Goal: Transaction & Acquisition: Purchase product/service

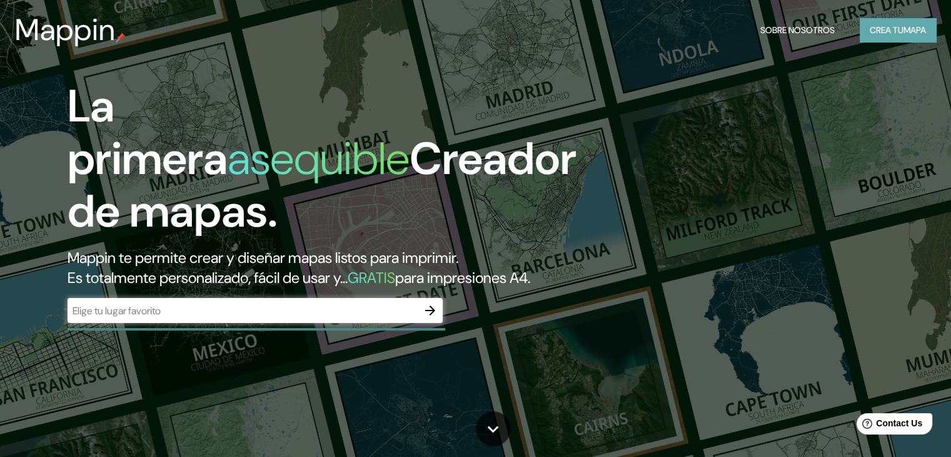
click at [898, 29] on font "Crea tu" at bounding box center [887, 29] width 34 height 11
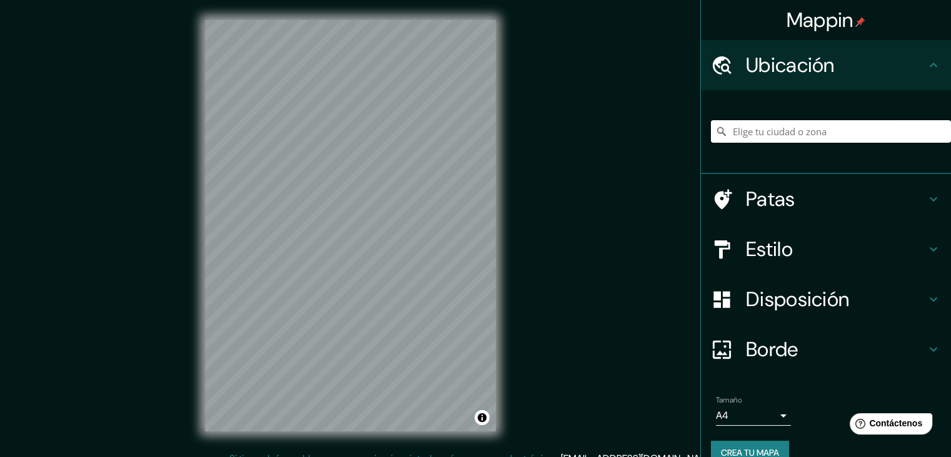
click at [774, 133] on input "Elige tu ciudad o zona" at bounding box center [831, 131] width 240 height 23
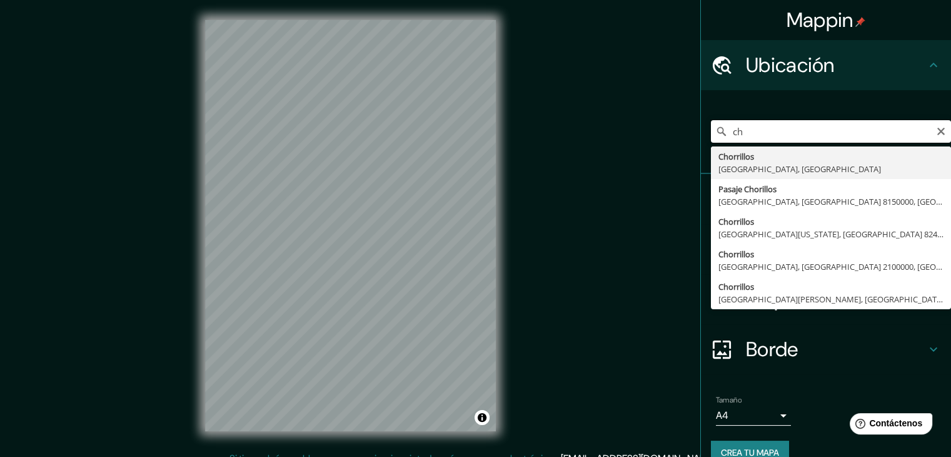
type input "c"
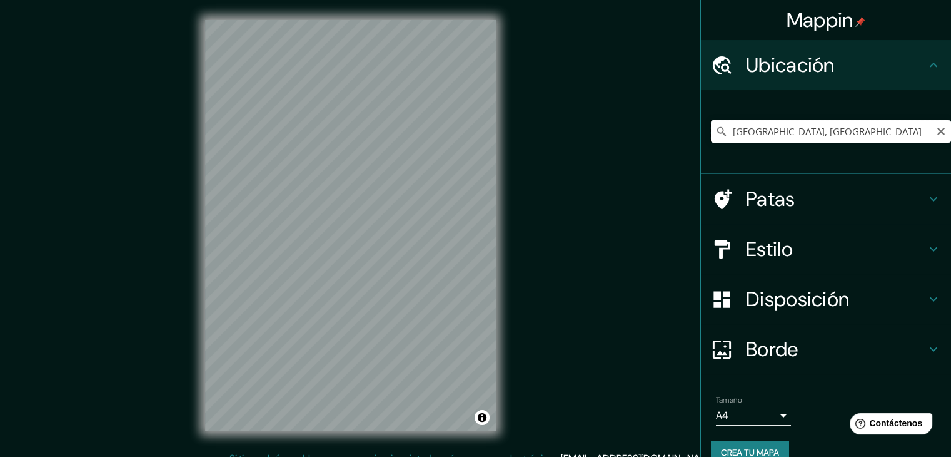
drag, startPoint x: 799, startPoint y: 135, endPoint x: 719, endPoint y: 134, distance: 80.1
click at [719, 134] on input "[GEOGRAPHIC_DATA], [GEOGRAPHIC_DATA]" at bounding box center [831, 131] width 240 height 23
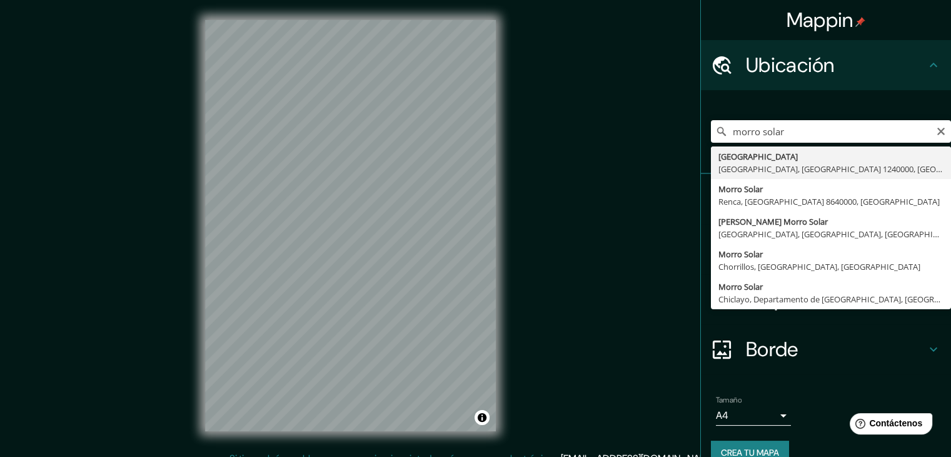
type input "[GEOGRAPHIC_DATA], [GEOGRAPHIC_DATA], [GEOGRAPHIC_DATA], [GEOGRAPHIC_DATA]"
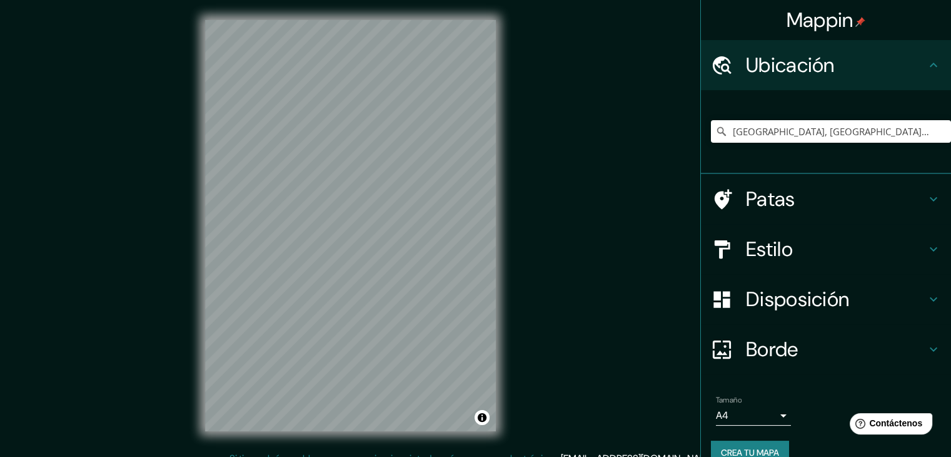
click at [855, 203] on h4 "Patas" at bounding box center [836, 198] width 180 height 25
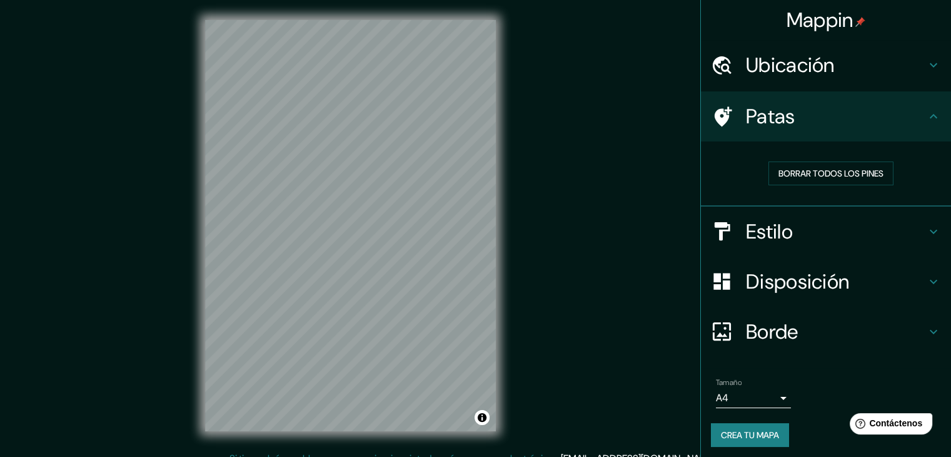
click at [886, 124] on h4 "Patas" at bounding box center [836, 116] width 180 height 25
click at [839, 173] on font "Borrar todos los pines" at bounding box center [831, 173] width 105 height 11
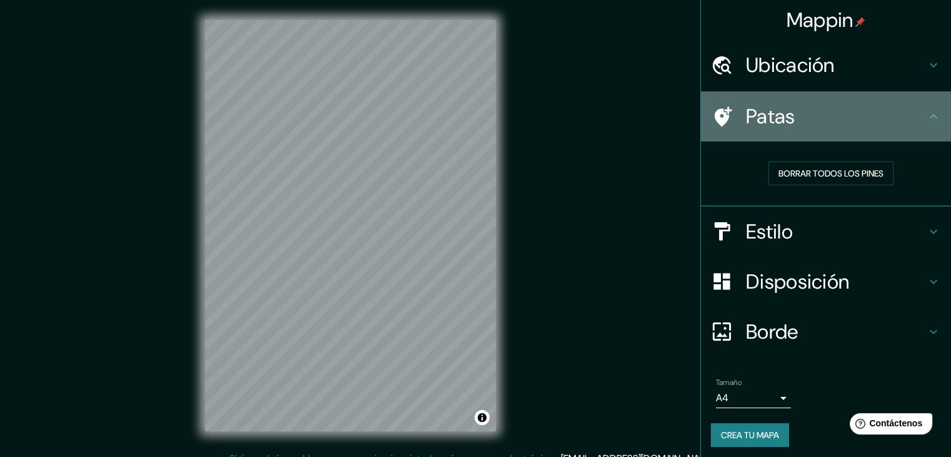
click at [898, 104] on h4 "Patas" at bounding box center [836, 116] width 180 height 25
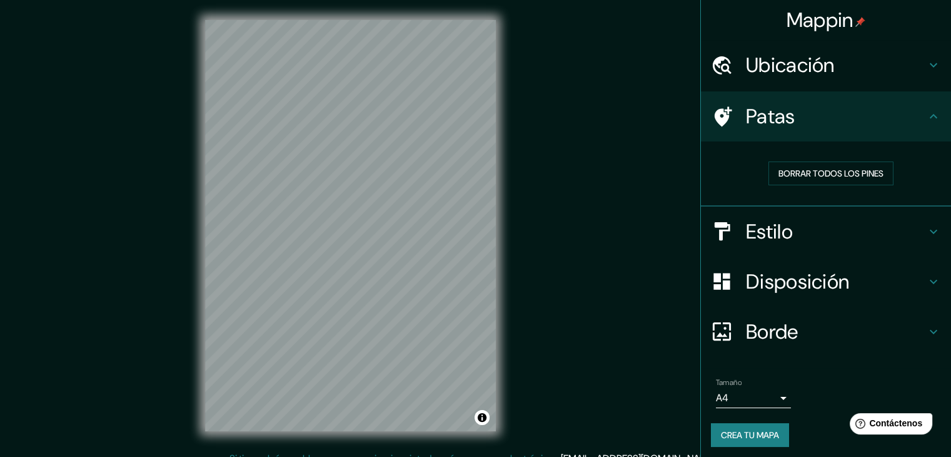
click at [932, 69] on div "Ubicación" at bounding box center [826, 65] width 250 height 50
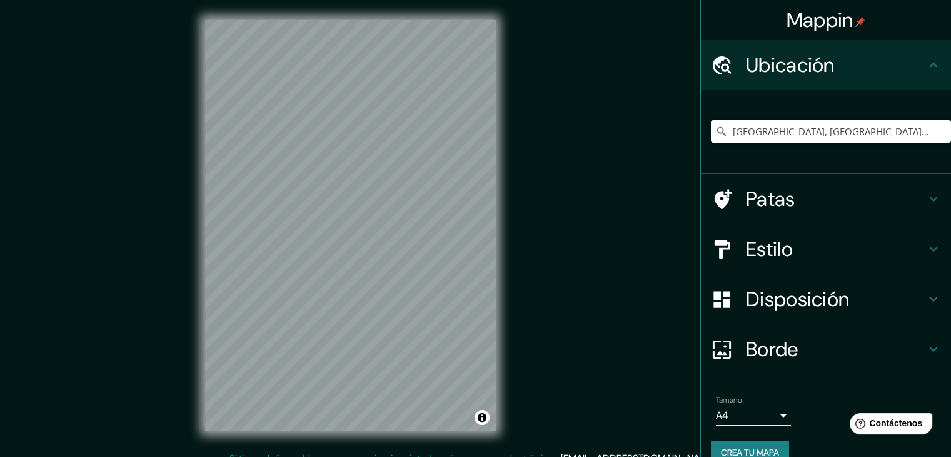
click at [908, 242] on h4 "Estilo" at bounding box center [836, 248] width 180 height 25
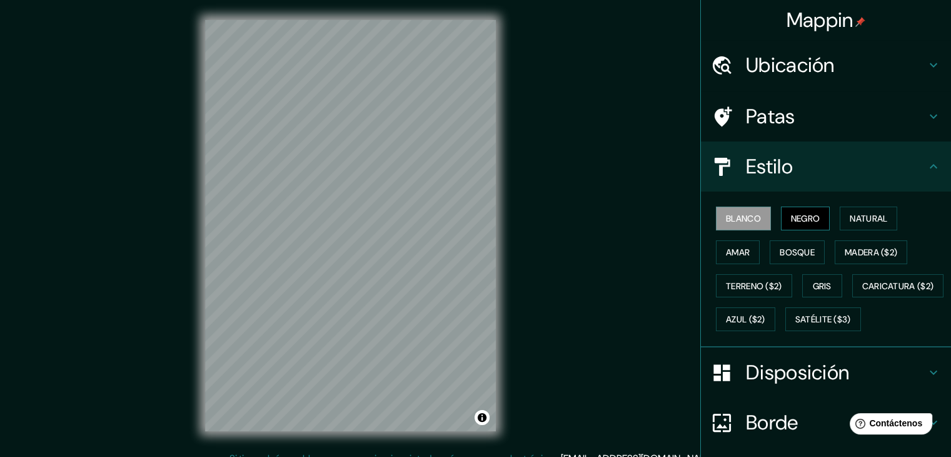
click at [781, 218] on button "Negro" at bounding box center [805, 218] width 49 height 24
click at [735, 215] on font "Blanco" at bounding box center [743, 218] width 35 height 11
click at [856, 220] on font "Natural" at bounding box center [869, 218] width 38 height 11
click at [732, 221] on font "Blanco" at bounding box center [743, 218] width 35 height 11
click at [796, 325] on font "Satélite ($3)" at bounding box center [824, 319] width 56 height 11
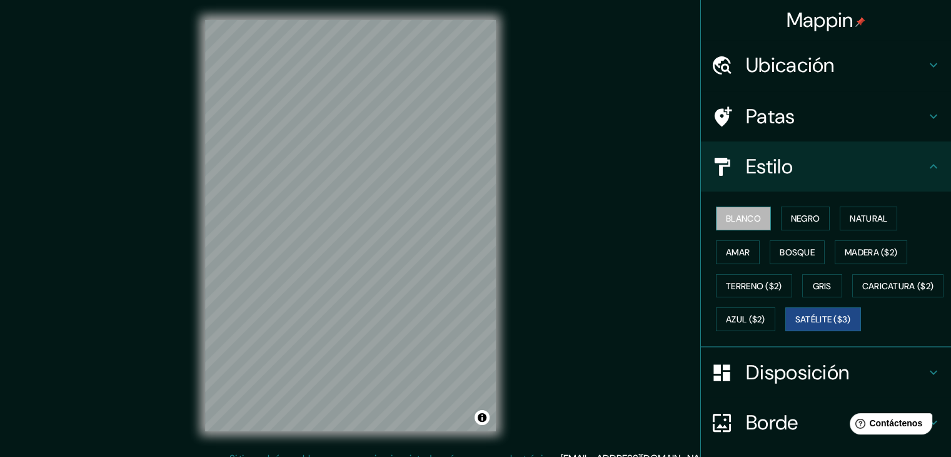
click at [739, 208] on button "Blanco" at bounding box center [743, 218] width 55 height 24
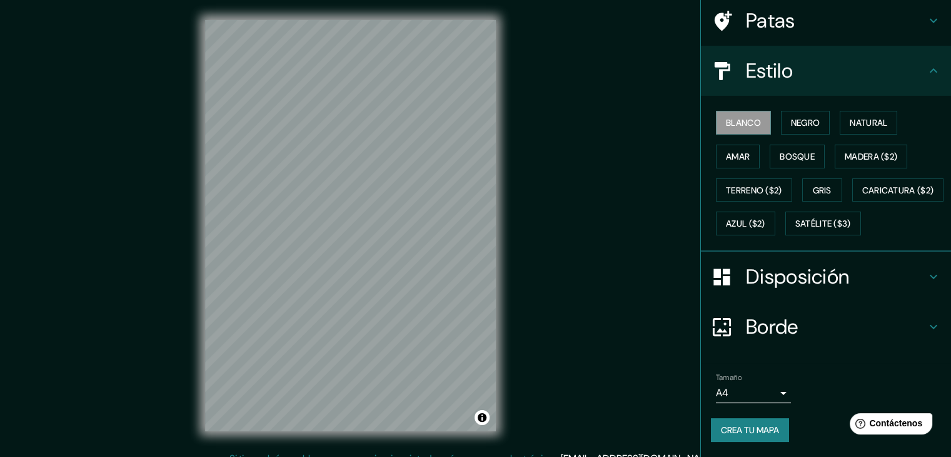
click at [873, 266] on h4 "Disposición" at bounding box center [836, 276] width 180 height 25
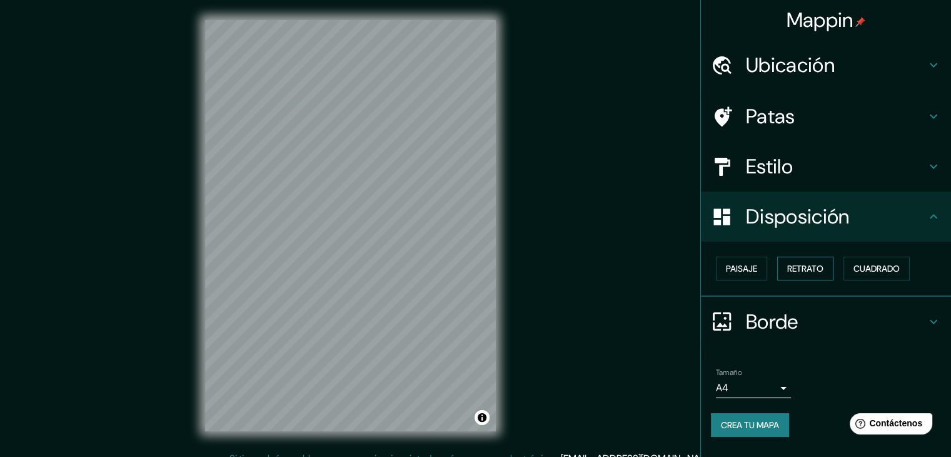
click at [824, 273] on font "Retrato" at bounding box center [806, 268] width 36 height 11
click at [806, 321] on h4 "Borde" at bounding box center [836, 321] width 180 height 25
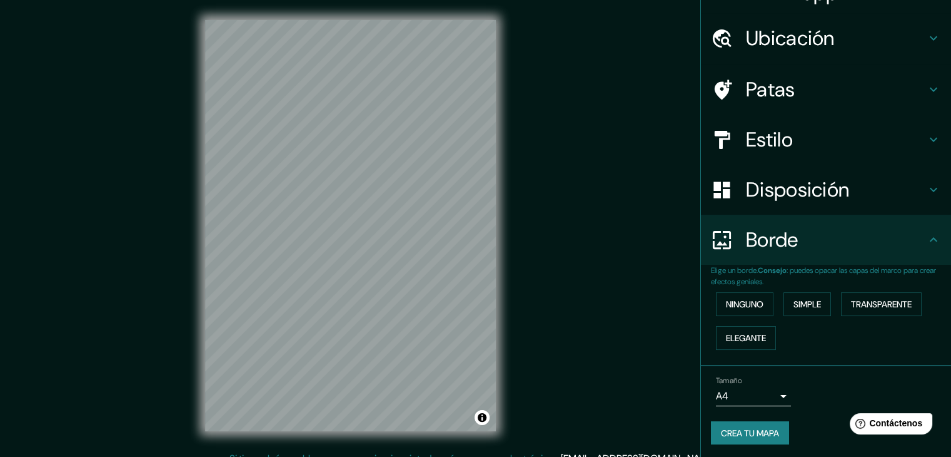
scroll to position [28, 0]
click at [738, 303] on font "Ninguno" at bounding box center [745, 302] width 38 height 11
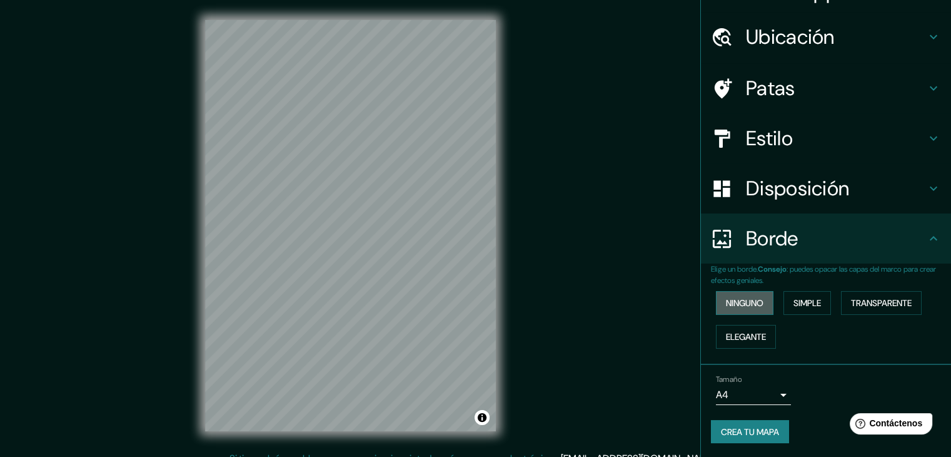
click at [738, 303] on font "Ninguno" at bounding box center [745, 302] width 38 height 11
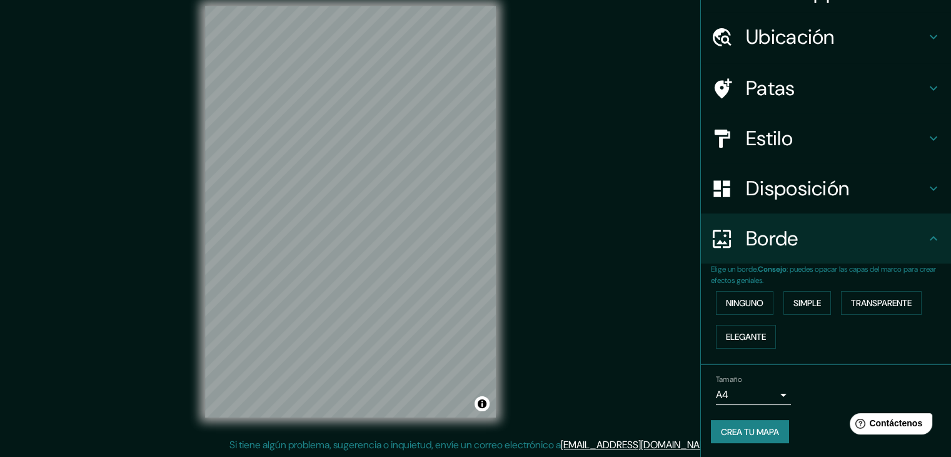
scroll to position [14, 0]
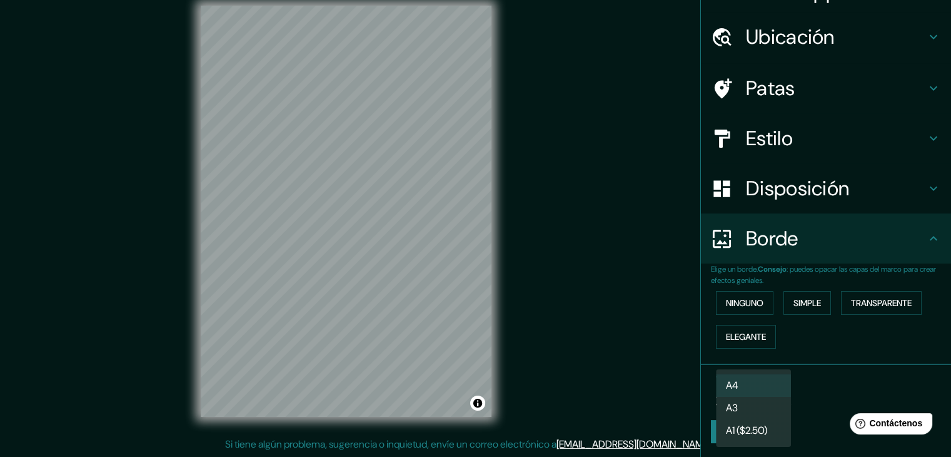
click at [763, 398] on body "Mappin Ubicación [GEOGRAPHIC_DATA], [GEOGRAPHIC_DATA], [GEOGRAPHIC_DATA], [GEOG…" at bounding box center [475, 214] width 951 height 457
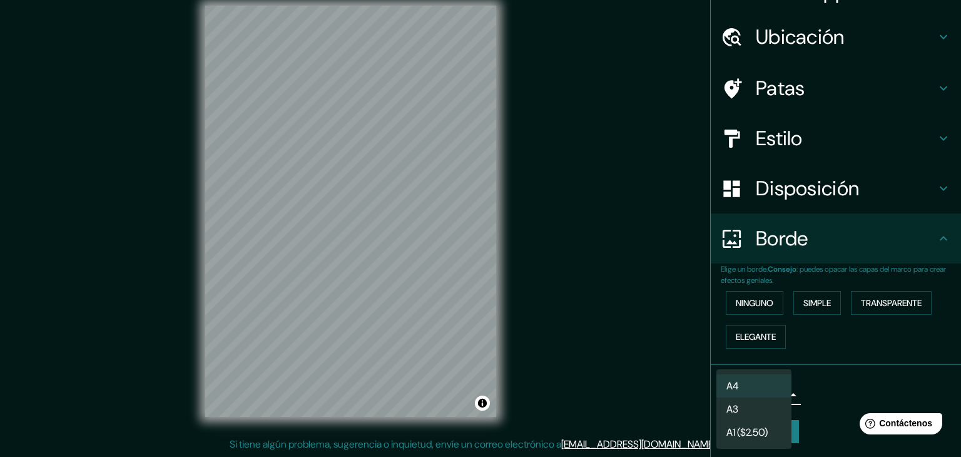
click at [820, 381] on div at bounding box center [480, 228] width 961 height 457
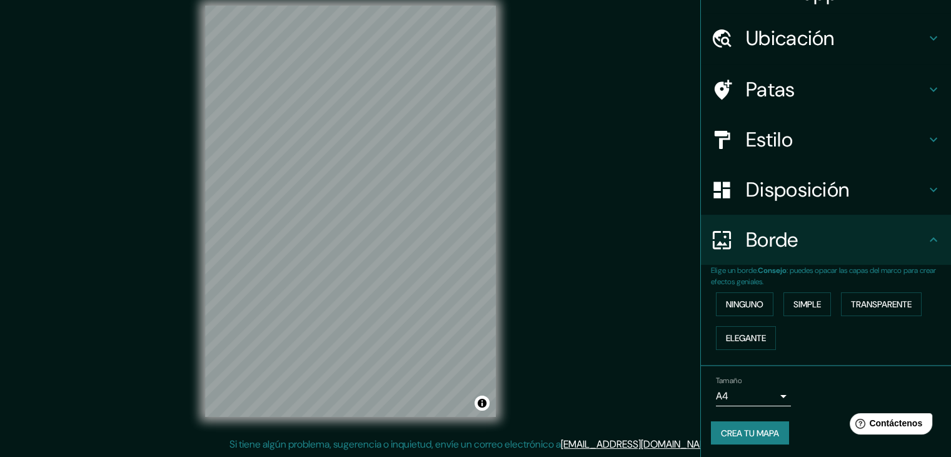
scroll to position [28, 0]
click at [758, 431] on font "Crea tu mapa" at bounding box center [750, 431] width 58 height 11
click at [770, 406] on div "Tamaño A4 single" at bounding box center [826, 390] width 230 height 40
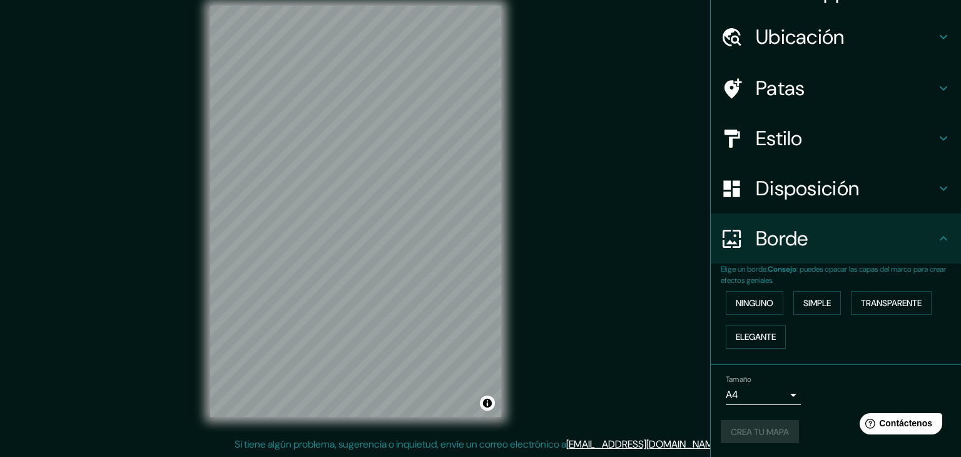
click at [768, 394] on body "Mappin Ubicación [GEOGRAPHIC_DATA], [GEOGRAPHIC_DATA], [GEOGRAPHIC_DATA], [GEOG…" at bounding box center [480, 214] width 961 height 457
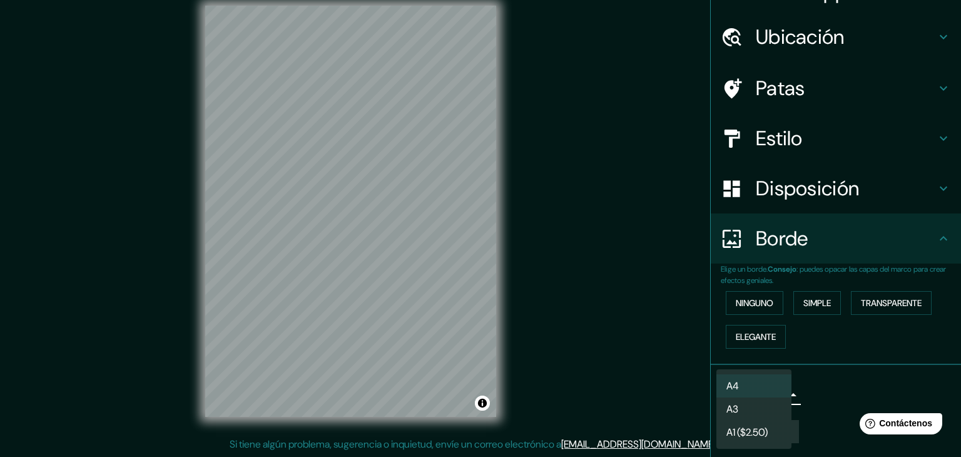
click at [768, 388] on li "A4" at bounding box center [753, 385] width 75 height 23
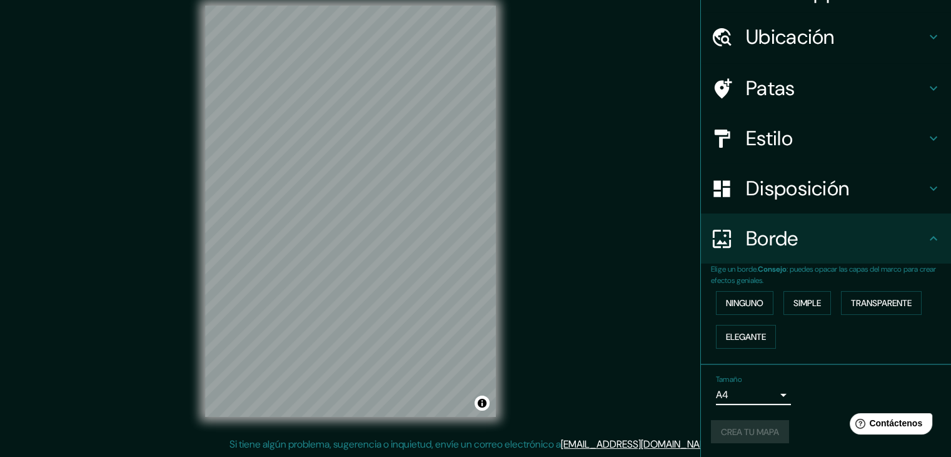
click at [754, 432] on div "Crea tu mapa" at bounding box center [826, 432] width 230 height 24
click at [740, 432] on font "Crea tu mapa" at bounding box center [750, 431] width 58 height 11
click at [741, 423] on div "Crea tu mapa" at bounding box center [826, 432] width 230 height 24
click at [748, 432] on div "Crea tu mapa" at bounding box center [826, 432] width 230 height 24
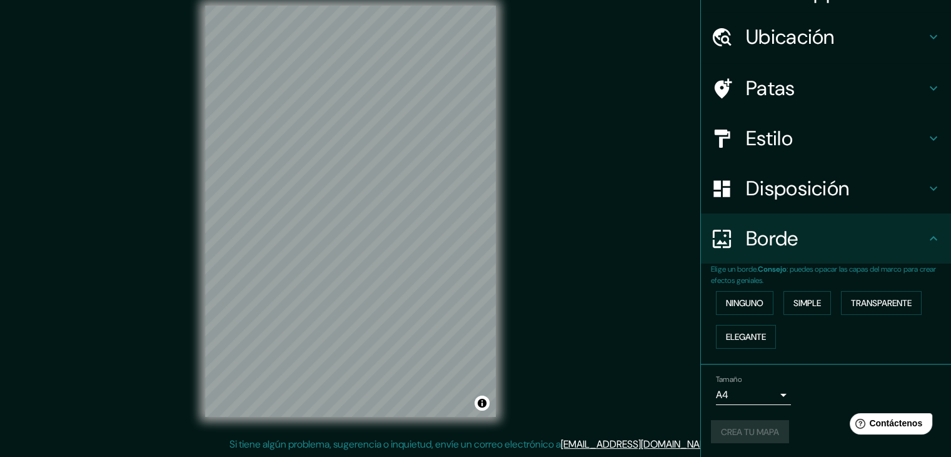
click at [728, 428] on div "Crea tu mapa" at bounding box center [826, 432] width 230 height 24
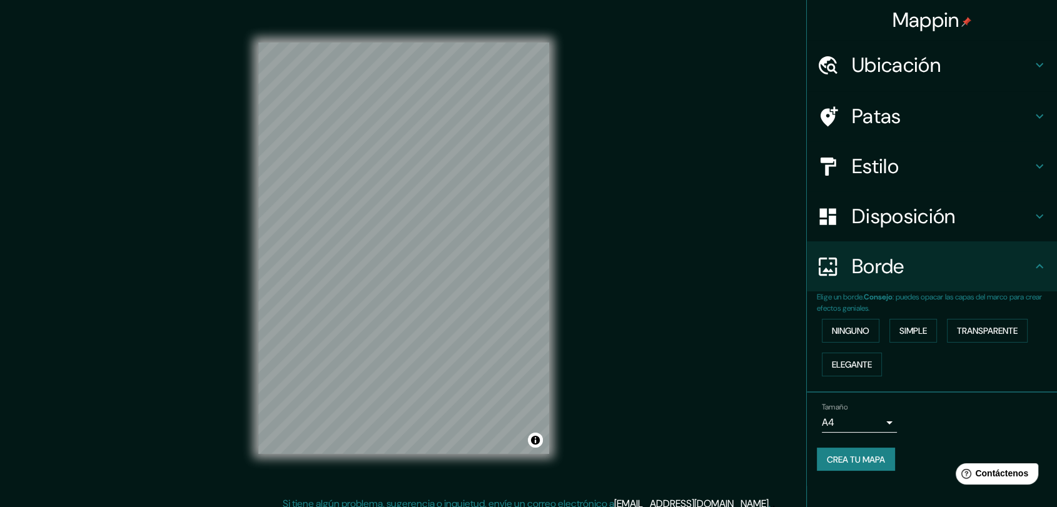
scroll to position [0, 0]
click at [889, 456] on button "Crea tu mapa" at bounding box center [856, 460] width 78 height 24
click at [863, 330] on font "Ninguno" at bounding box center [851, 330] width 38 height 11
click at [849, 337] on font "Ninguno" at bounding box center [851, 331] width 38 height 16
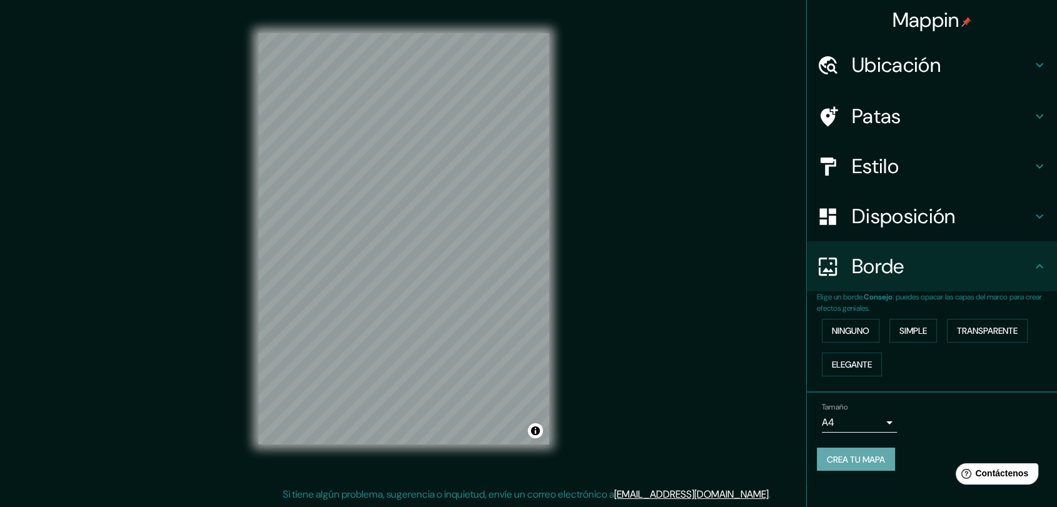
click at [871, 456] on font "Crea tu mapa" at bounding box center [856, 459] width 58 height 11
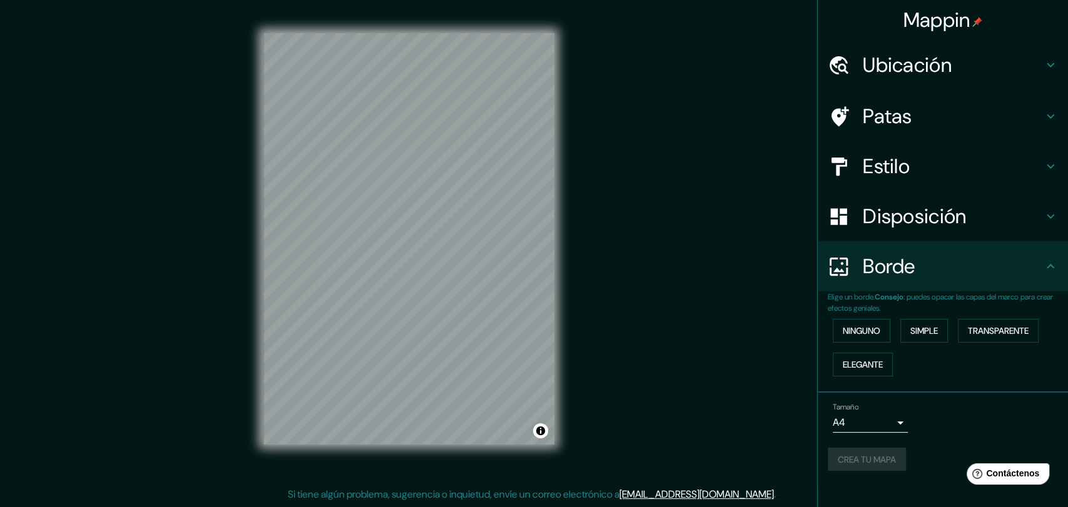
click at [893, 425] on body "Mappin Ubicación [GEOGRAPHIC_DATA], [GEOGRAPHIC_DATA], [GEOGRAPHIC_DATA], [GEOG…" at bounding box center [534, 244] width 1068 height 507
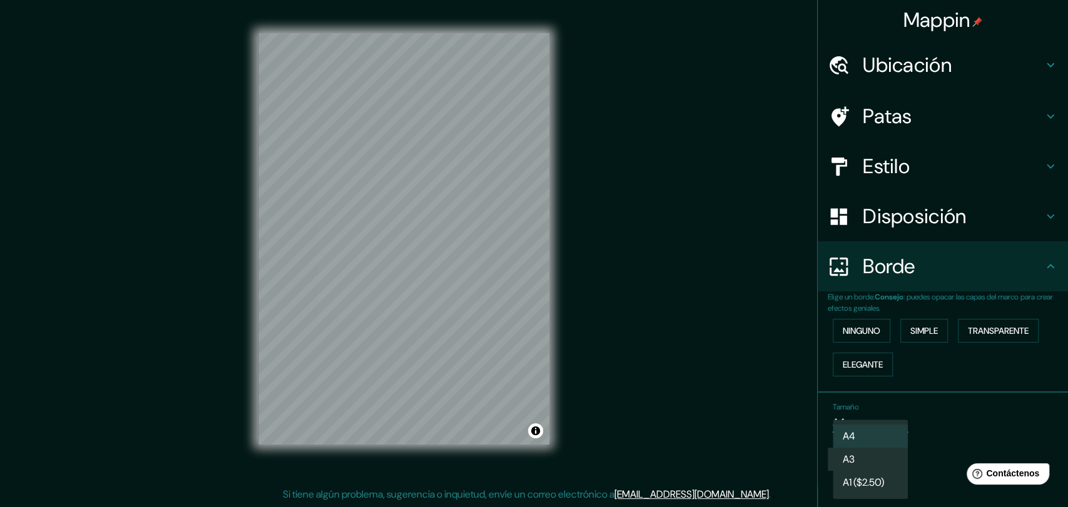
click at [863, 456] on li "A3" at bounding box center [870, 459] width 75 height 23
type input "a4"
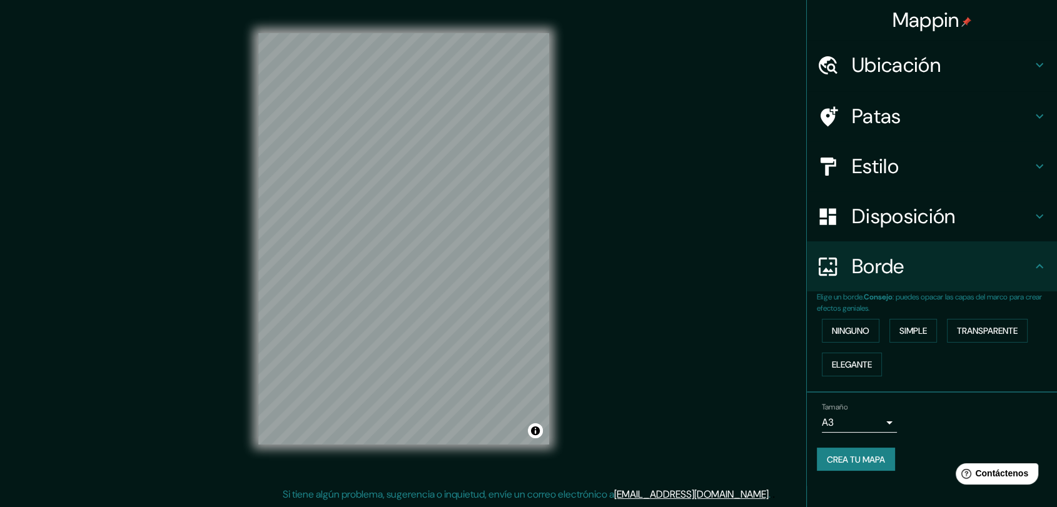
click at [758, 44] on div "Mappin Ubicación [GEOGRAPHIC_DATA], [GEOGRAPHIC_DATA], [GEOGRAPHIC_DATA], [GEOG…" at bounding box center [528, 249] width 1057 height 517
